Goal: Find specific page/section: Find specific page/section

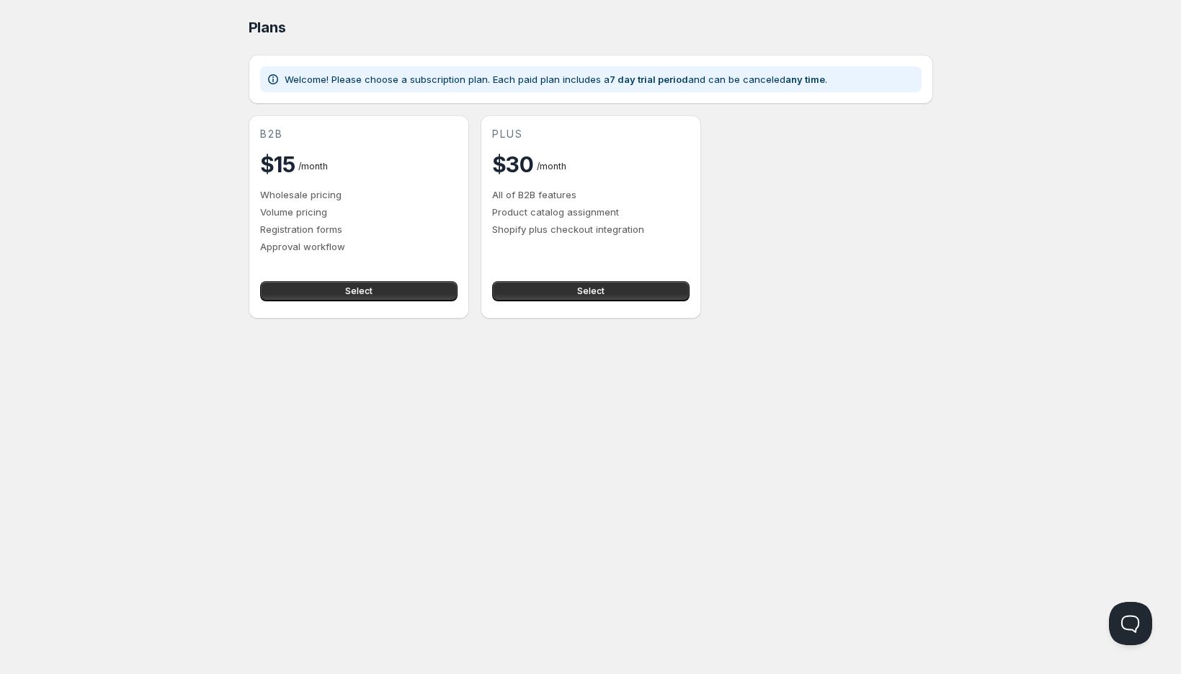
drag, startPoint x: 560, startPoint y: 12, endPoint x: 668, endPoint y: 22, distance: 109.2
click at [560, 12] on div "Plans. This page is ready Plans" at bounding box center [591, 27] width 684 height 55
click at [831, 37] on div "Plans" at bounding box center [591, 27] width 684 height 20
click at [662, 17] on div "Plans" at bounding box center [591, 27] width 684 height 20
click at [596, 22] on div "Plans" at bounding box center [591, 27] width 684 height 20
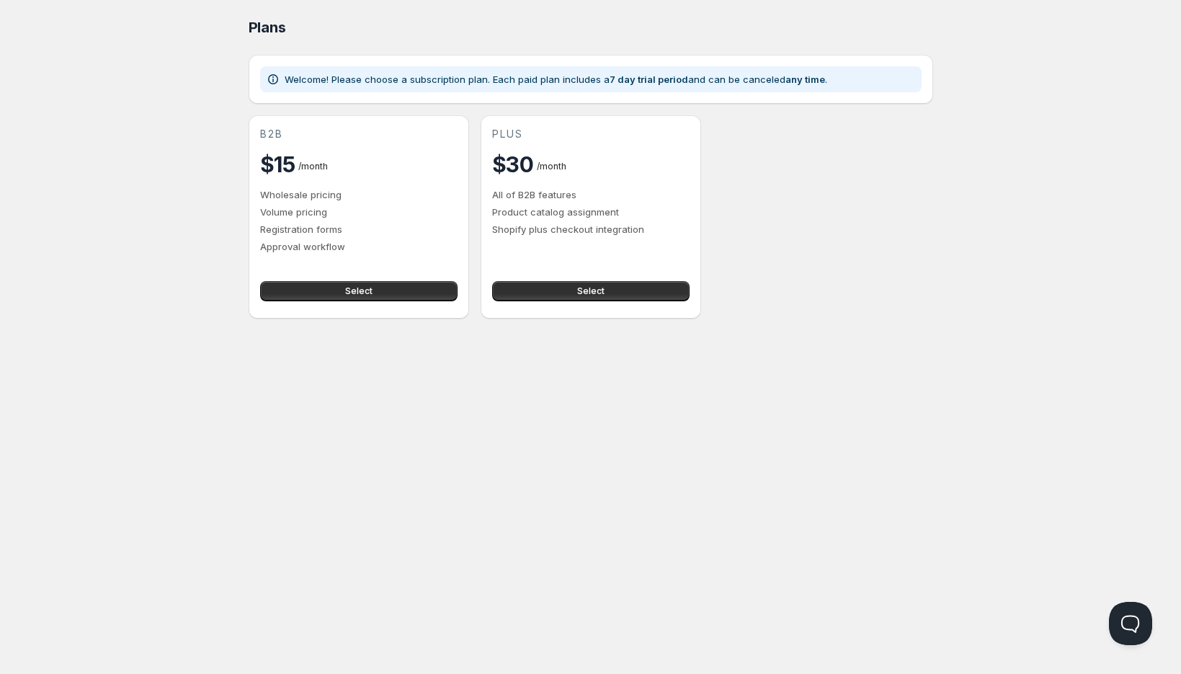
click at [596, 22] on div "Plans" at bounding box center [591, 27] width 684 height 20
click at [505, 17] on div "Plans" at bounding box center [591, 27] width 684 height 20
click at [417, 17] on div "Plans" at bounding box center [591, 27] width 684 height 20
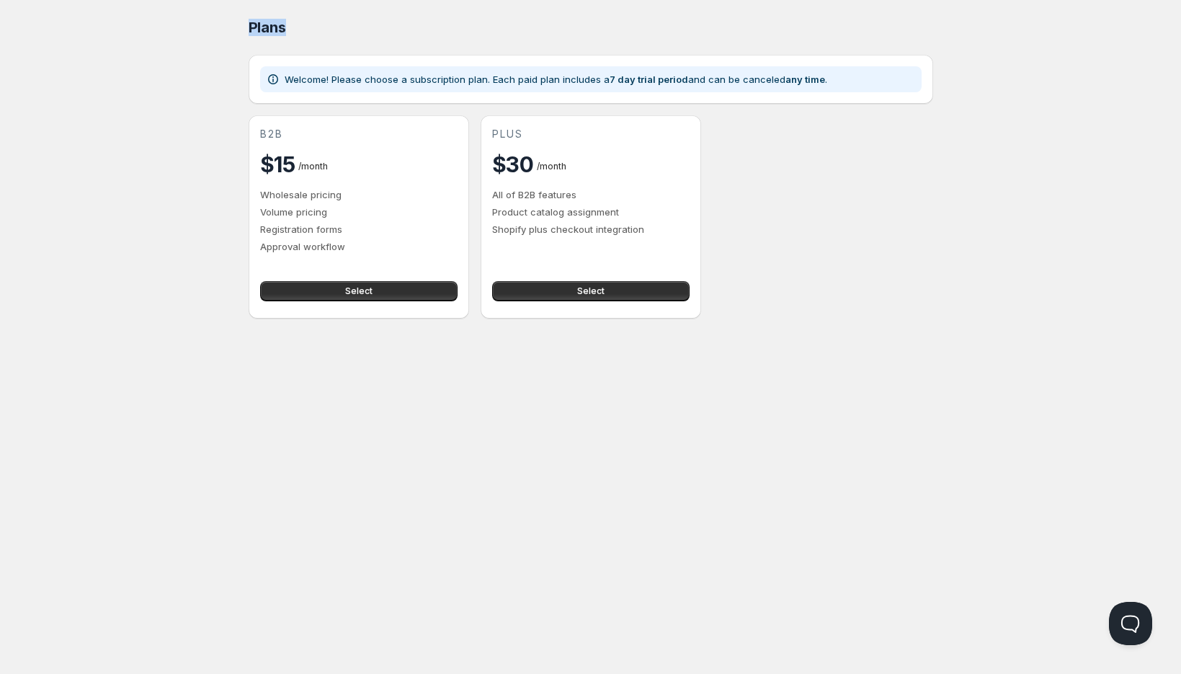
click at [417, 17] on div "Plans" at bounding box center [591, 27] width 684 height 20
click at [268, 17] on div "Plans" at bounding box center [591, 27] width 684 height 20
click at [380, 17] on div "Plans" at bounding box center [591, 27] width 684 height 20
click at [283, 135] on span "b2b" at bounding box center [271, 134] width 23 height 14
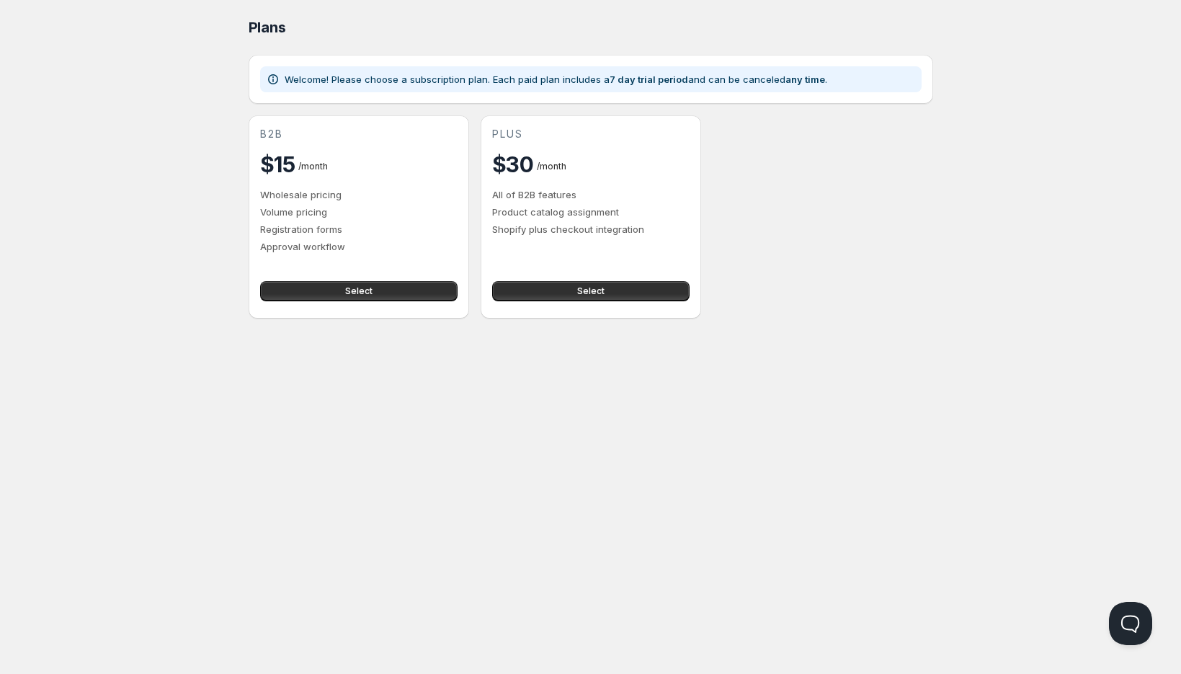
click at [283, 135] on span "b2b" at bounding box center [271, 134] width 23 height 14
copy span "b2b"
